Goal: Entertainment & Leisure: Consume media (video, audio)

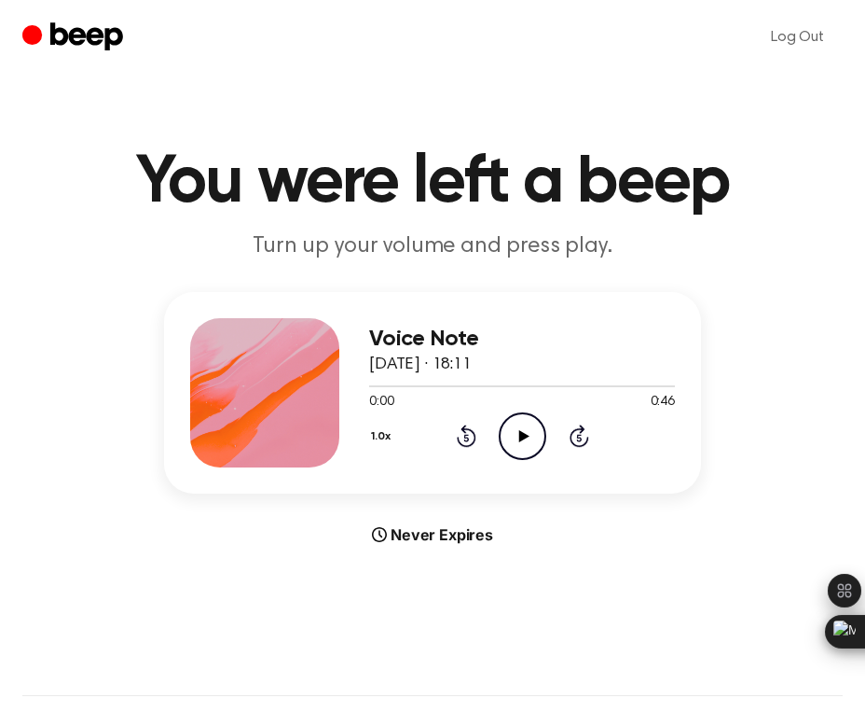
click at [512, 431] on icon "Play Audio" at bounding box center [523, 436] width 48 height 48
click at [524, 457] on circle at bounding box center [523, 436] width 46 height 46
click at [524, 436] on icon at bounding box center [524, 436] width 10 height 12
click at [524, 436] on icon at bounding box center [523, 436] width 8 height 12
click at [524, 436] on icon at bounding box center [524, 436] width 10 height 12
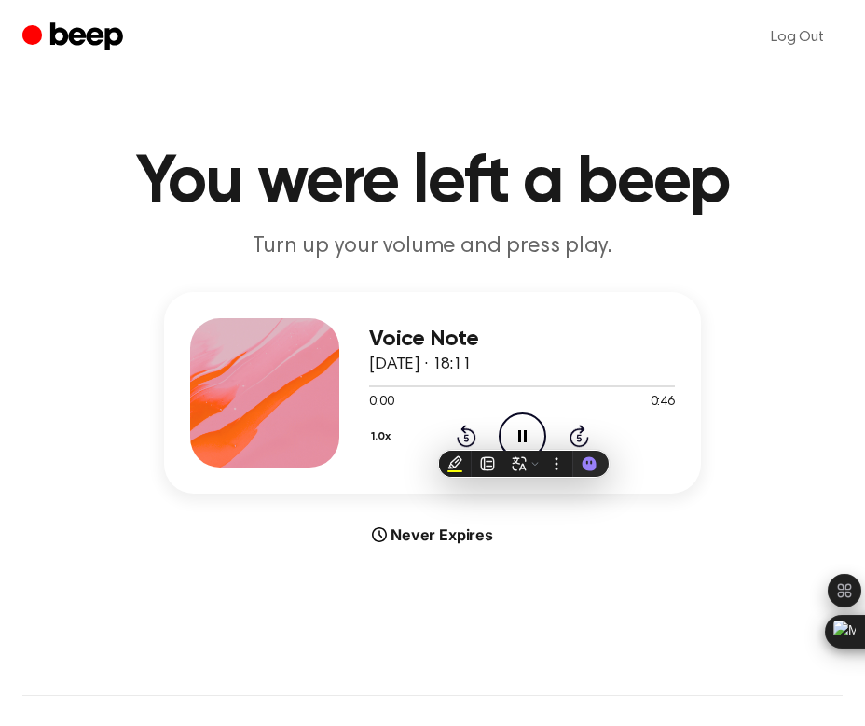
click at [448, 548] on main "You were left a beep Turn up your volume and press play. Voice Note [DATE] · 18…" at bounding box center [432, 585] width 865 height 1171
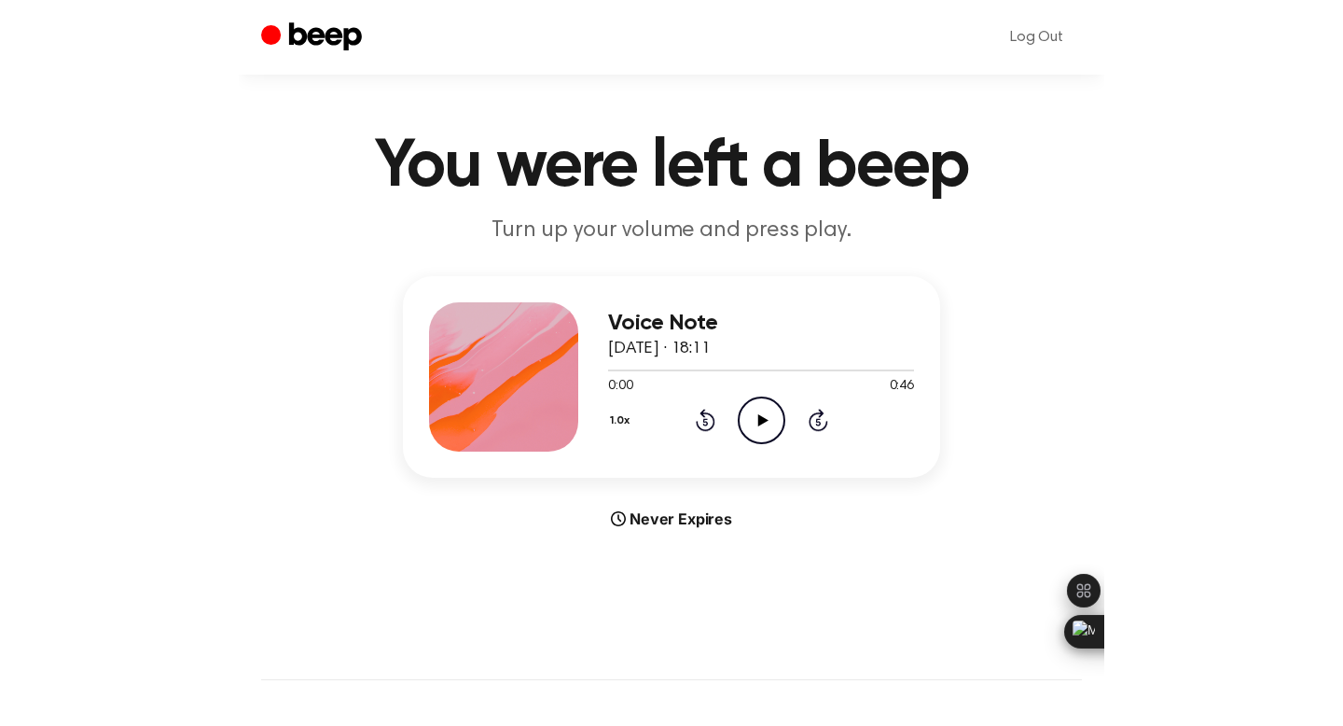
scroll to position [17, 0]
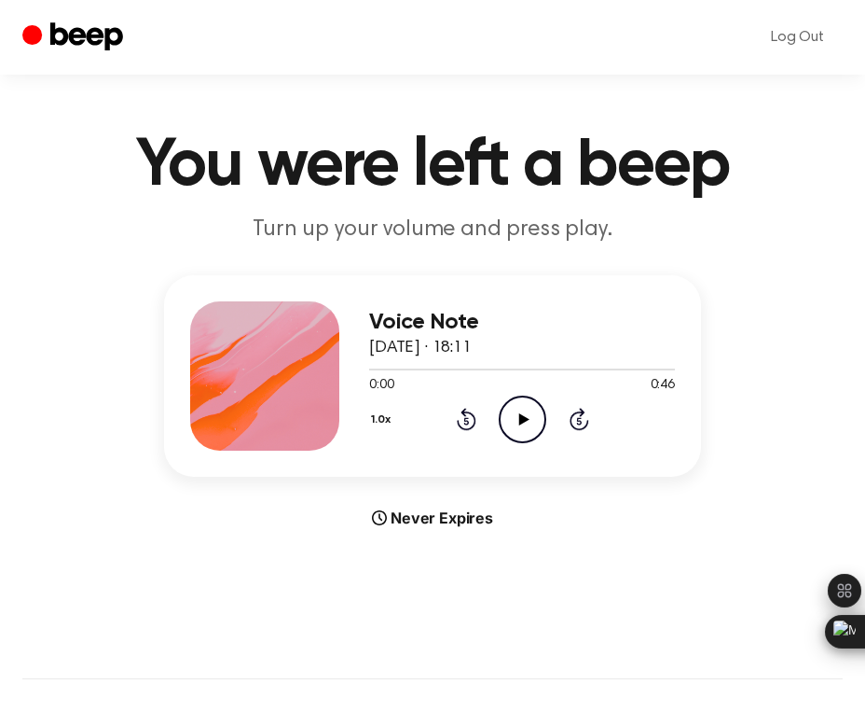
click at [520, 419] on icon at bounding box center [524, 419] width 10 height 12
drag, startPoint x: 364, startPoint y: 367, endPoint x: 460, endPoint y: 367, distance: 96.1
click at [460, 367] on div at bounding box center [522, 368] width 306 height 15
click at [576, 421] on icon "Skip 5 seconds" at bounding box center [579, 419] width 21 height 24
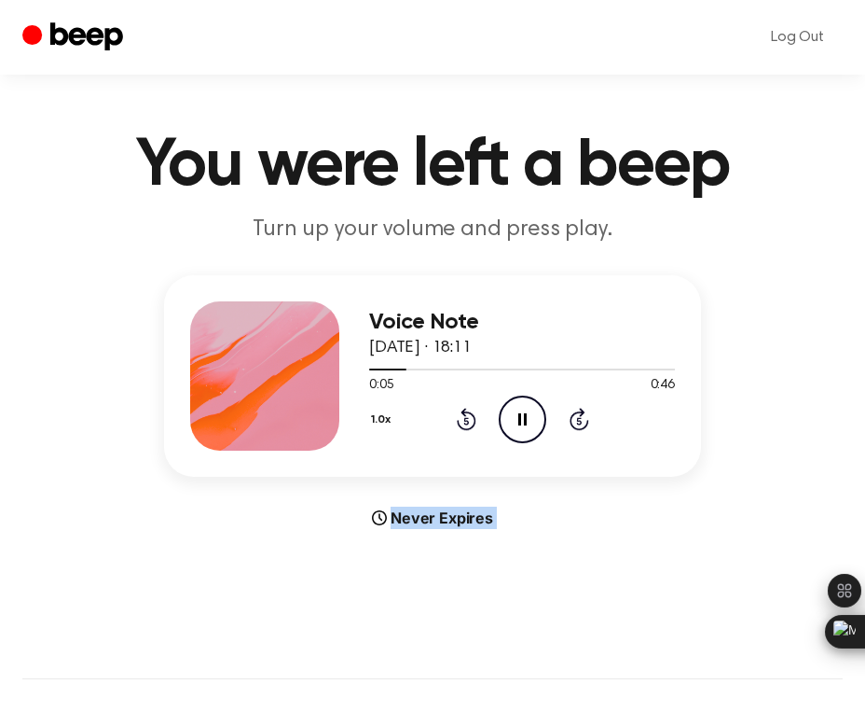
click at [576, 421] on icon "Skip 5 seconds" at bounding box center [579, 419] width 21 height 24
click at [770, 367] on div "Voice Note [DATE] · 18:11 0:18 0:46 Your browser does not support the [object O…" at bounding box center [432, 402] width 821 height 254
click at [525, 413] on icon at bounding box center [523, 419] width 8 height 12
click at [525, 413] on icon "Play Audio" at bounding box center [523, 419] width 48 height 48
click at [463, 419] on icon "Rewind 5 seconds" at bounding box center [466, 419] width 21 height 24
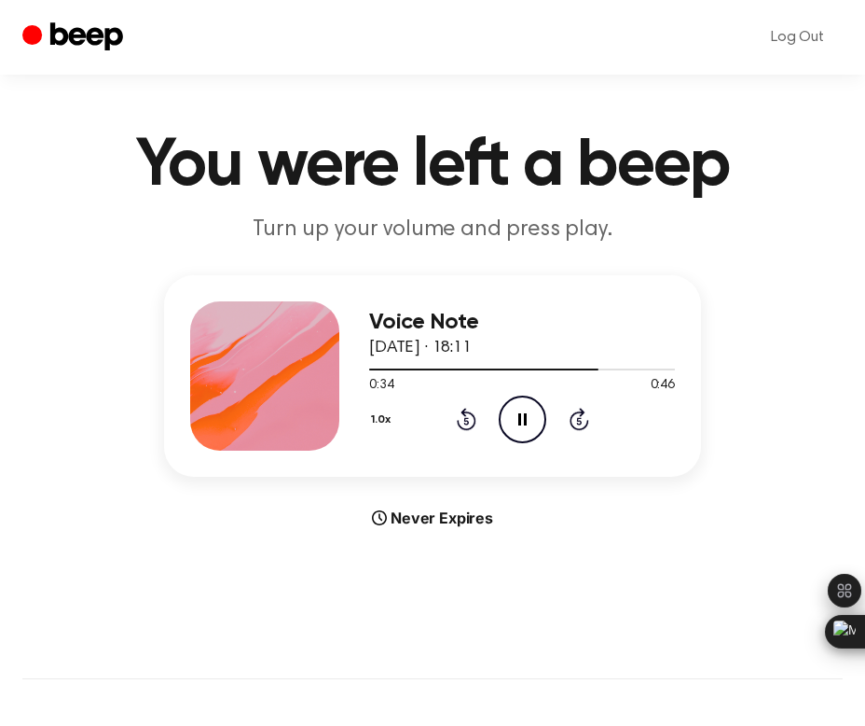
click at [519, 422] on icon at bounding box center [523, 419] width 8 height 12
click at [518, 422] on icon "Play Audio" at bounding box center [523, 419] width 48 height 48
click at [520, 417] on icon "Pause Audio" at bounding box center [523, 419] width 48 height 48
